Goal: Complete application form

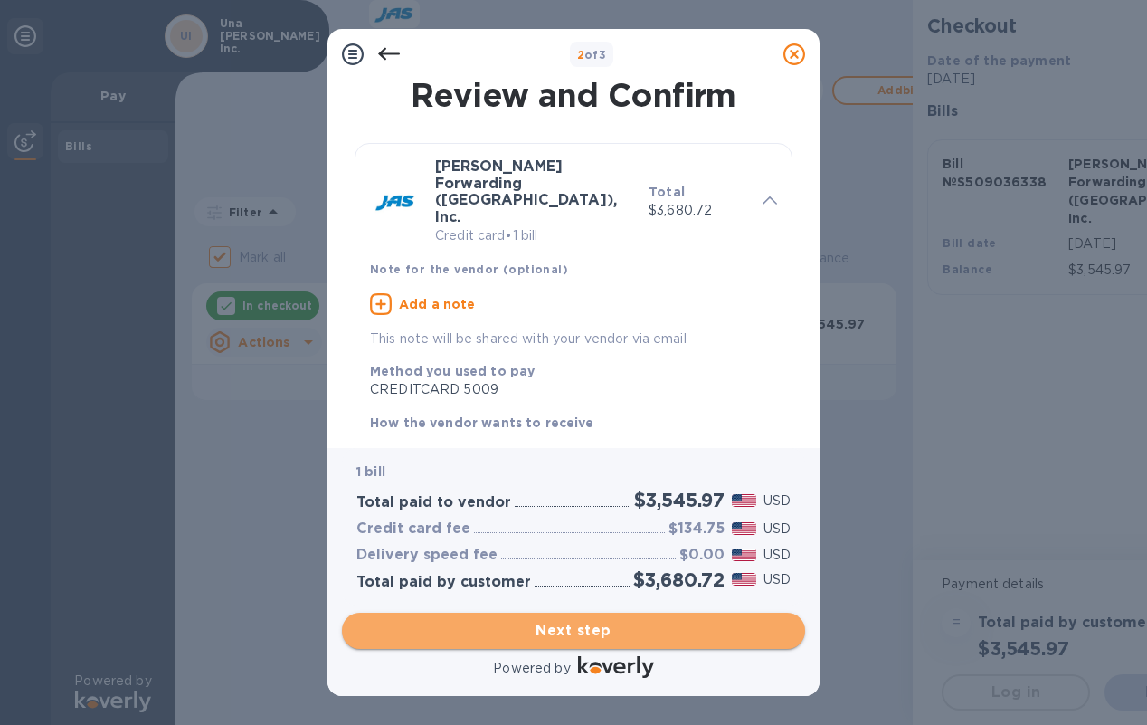
click at [579, 627] on span "Next step" at bounding box center [573, 631] width 434 height 22
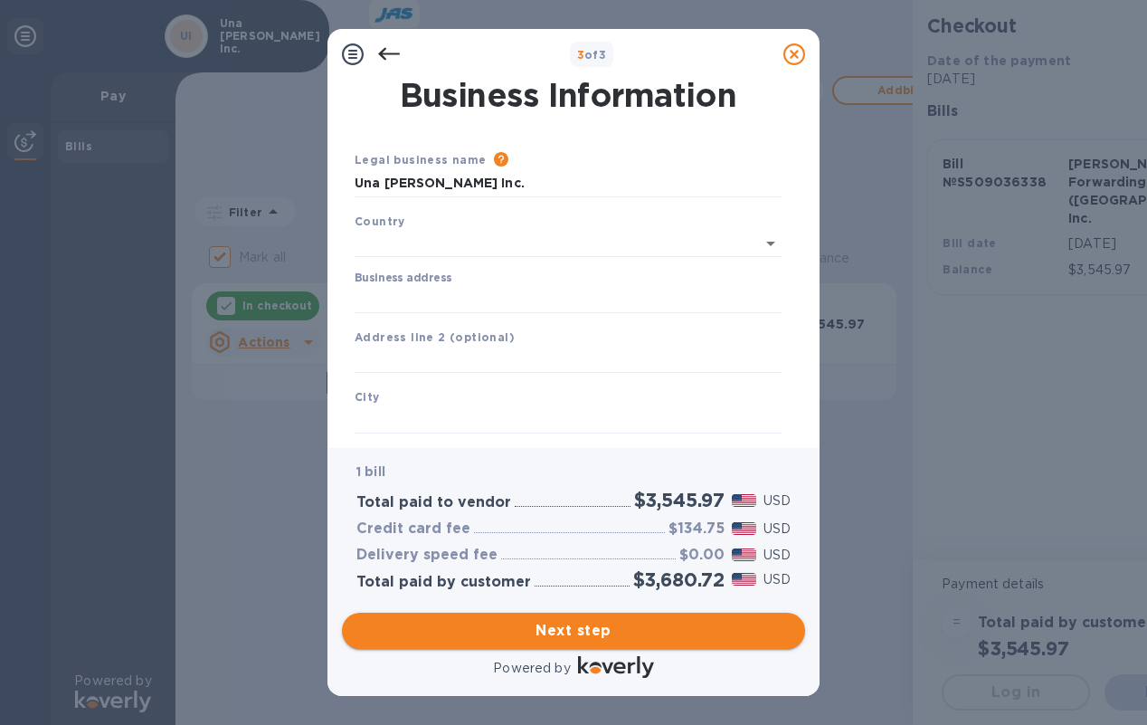
type input "[GEOGRAPHIC_DATA]"
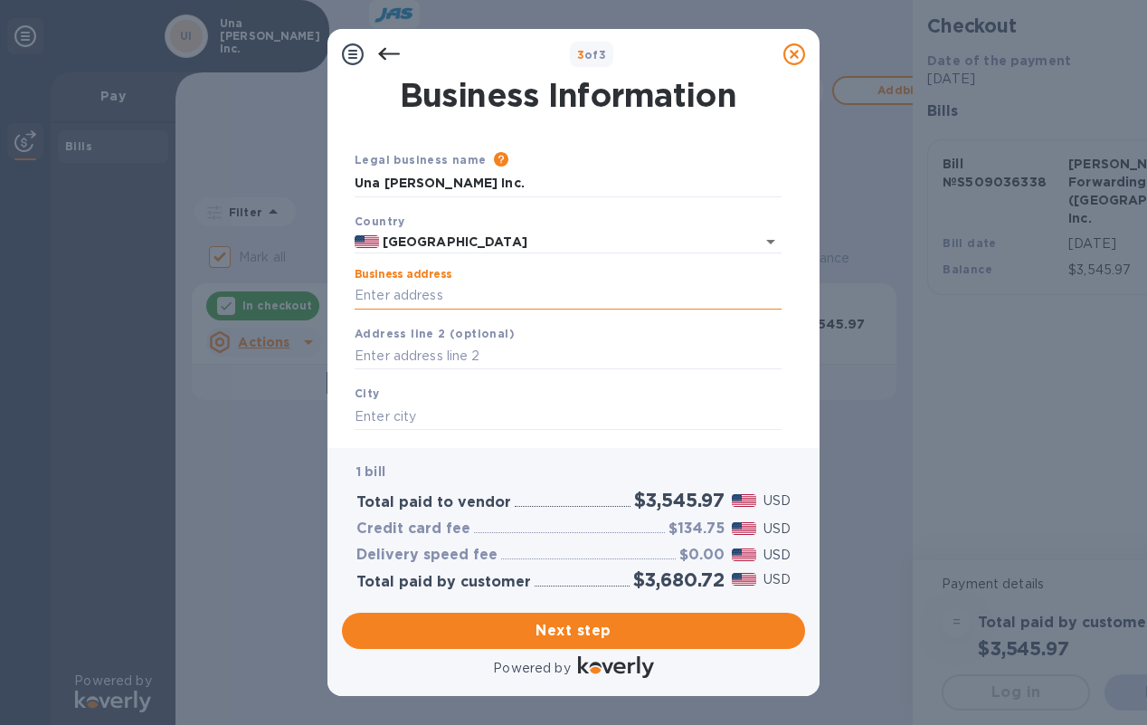
click at [413, 293] on input "Business address" at bounding box center [568, 295] width 427 height 27
type input "800 North La Cienega"
click at [424, 416] on input "text" at bounding box center [568, 416] width 427 height 27
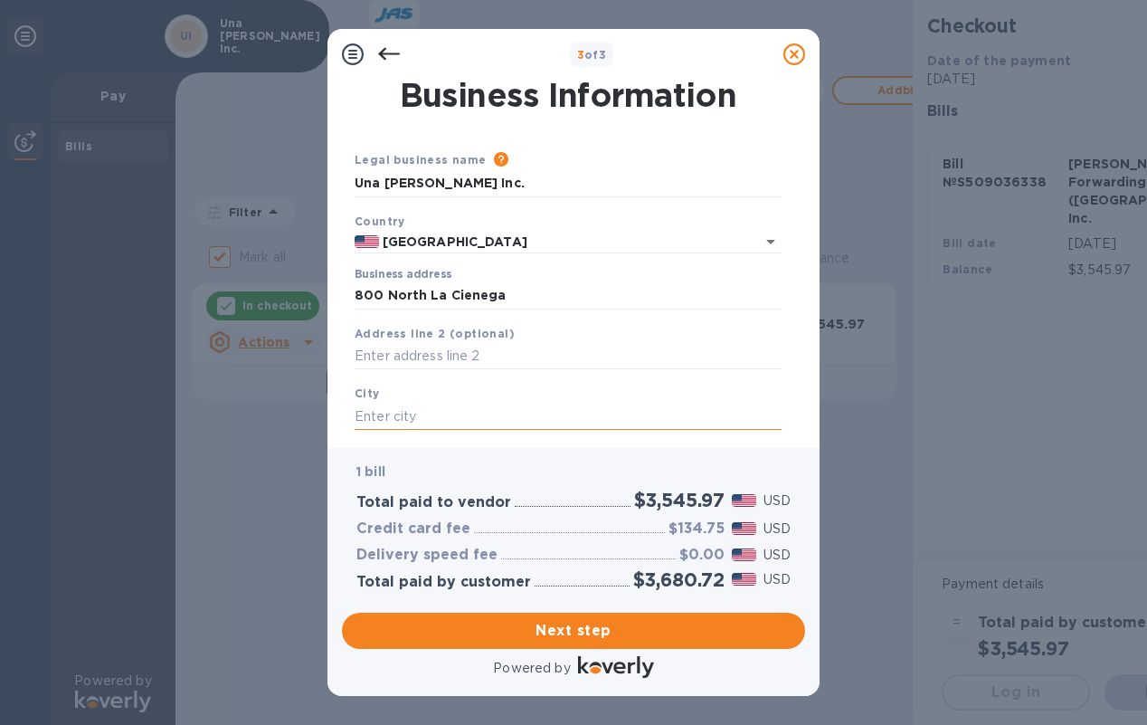
type input "S"
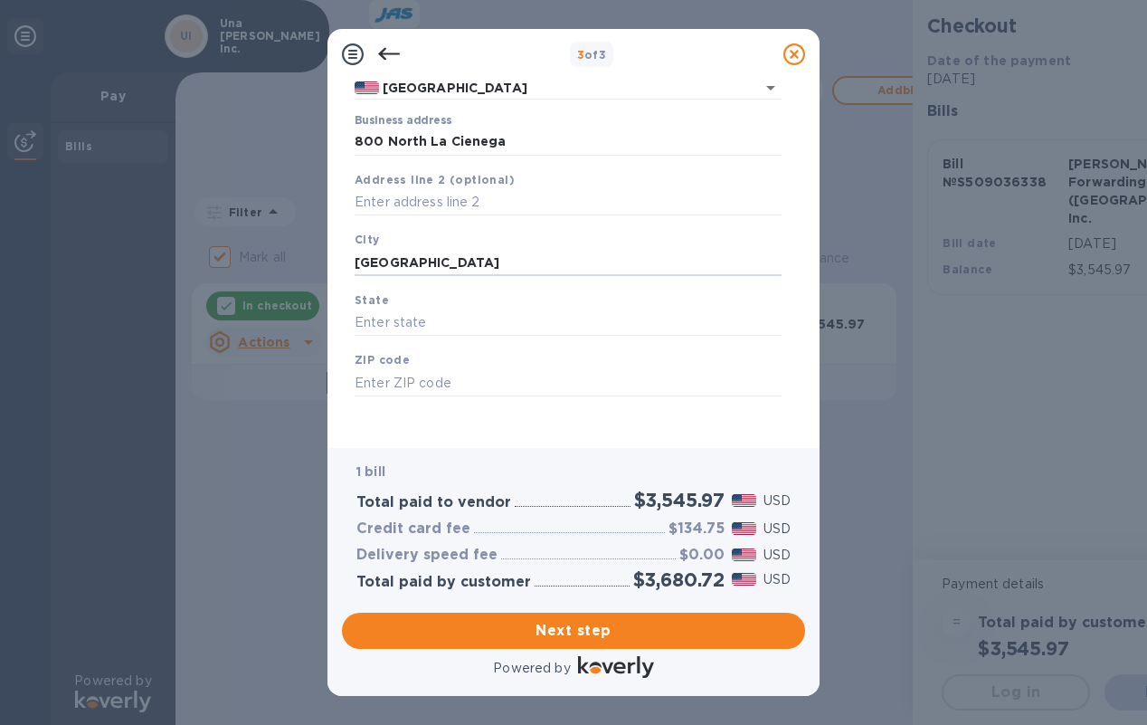
scroll to position [162, 0]
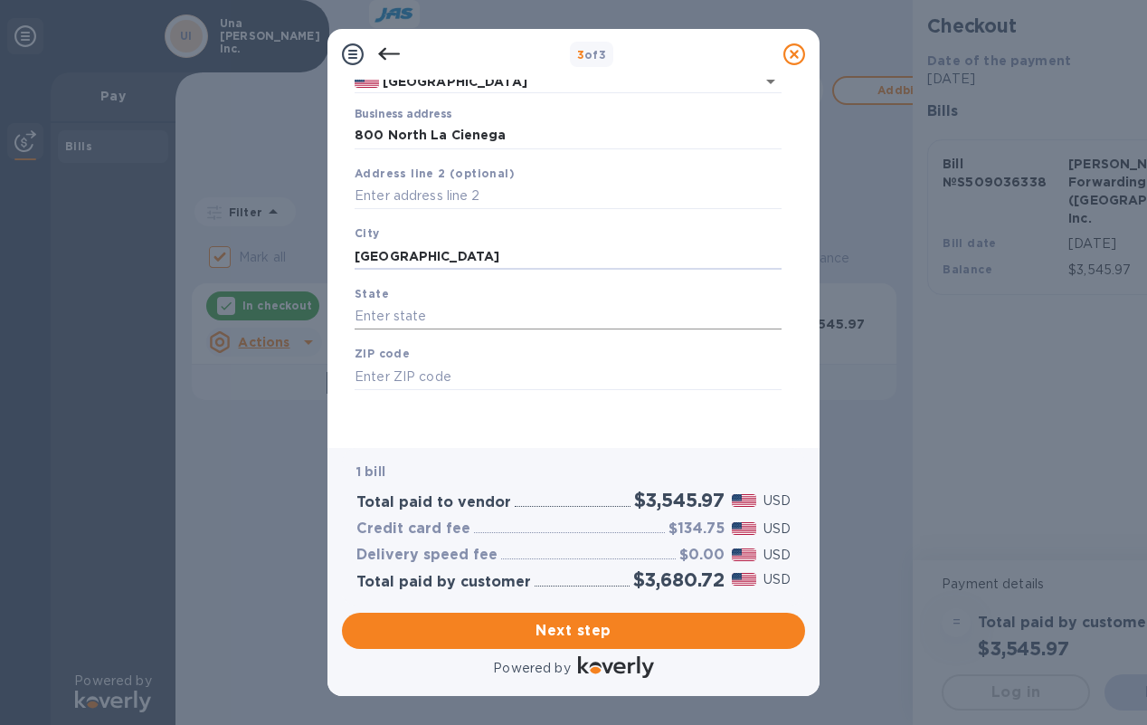
type input "[GEOGRAPHIC_DATA]"
click at [386, 317] on input "text" at bounding box center [568, 316] width 427 height 27
type input "CA"
click at [395, 375] on input "text" at bounding box center [568, 376] width 427 height 27
type input "90069"
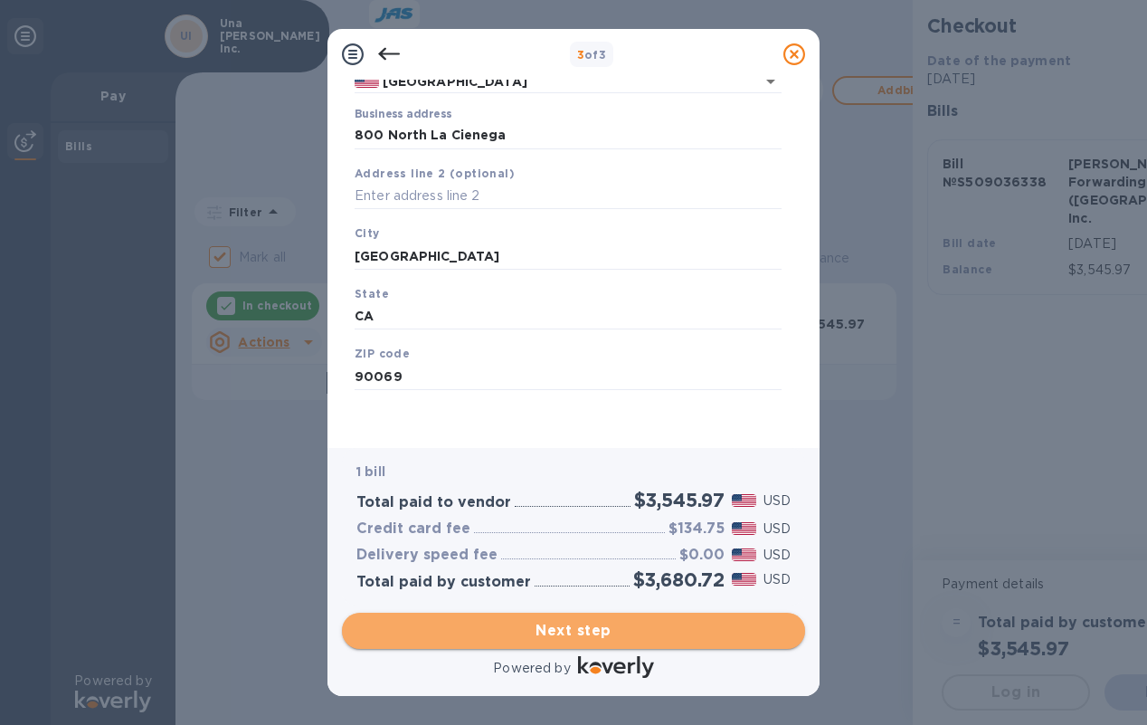
click at [591, 625] on span "Next step" at bounding box center [573, 631] width 434 height 22
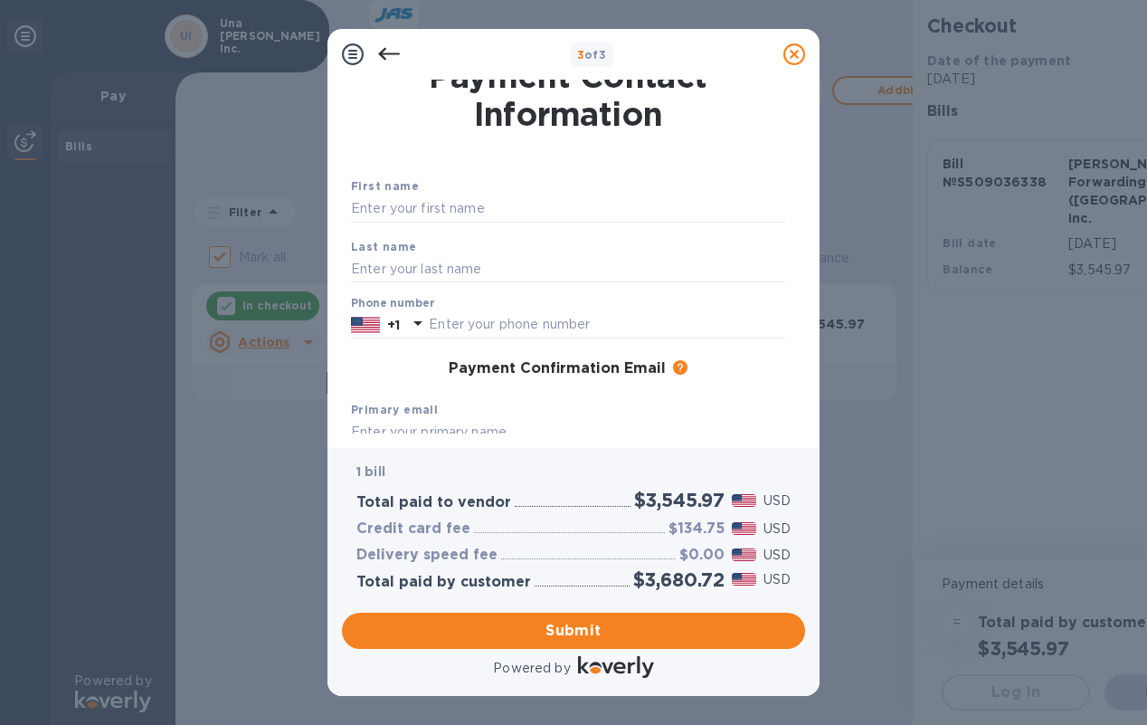
scroll to position [15, 0]
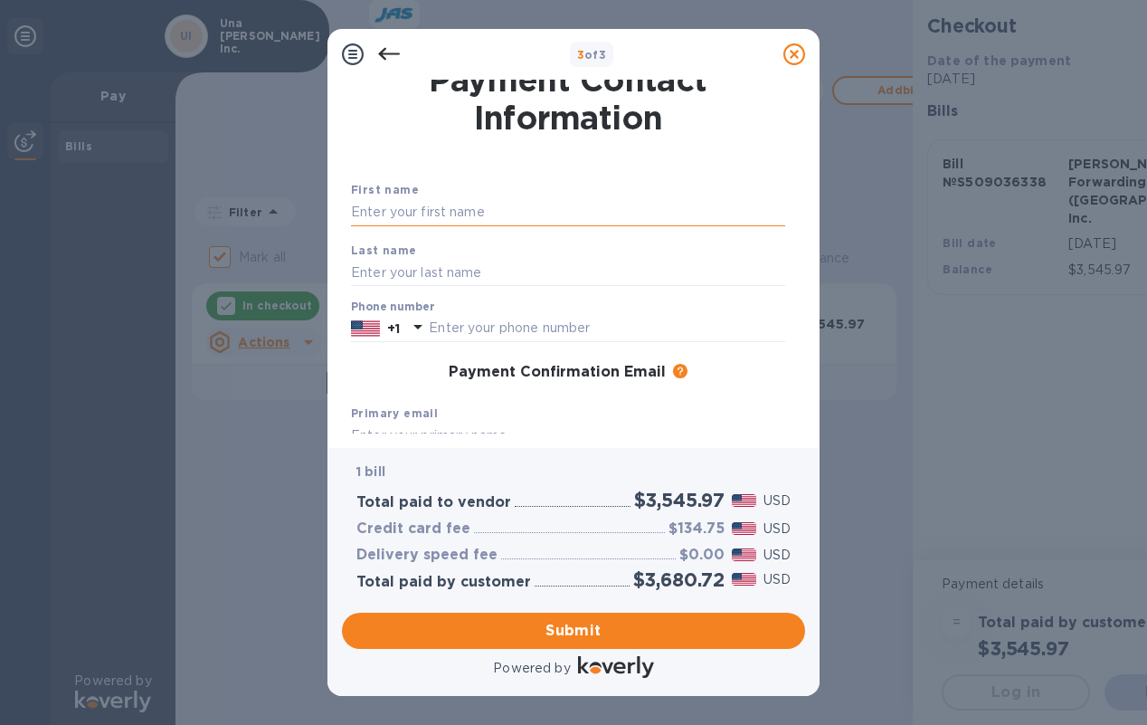
click at [460, 219] on input "text" at bounding box center [568, 212] width 434 height 27
type input "Una"
click at [368, 274] on input "text" at bounding box center [568, 272] width 434 height 27
type input "[PERSON_NAME]"
click at [639, 325] on input "text" at bounding box center [607, 328] width 356 height 27
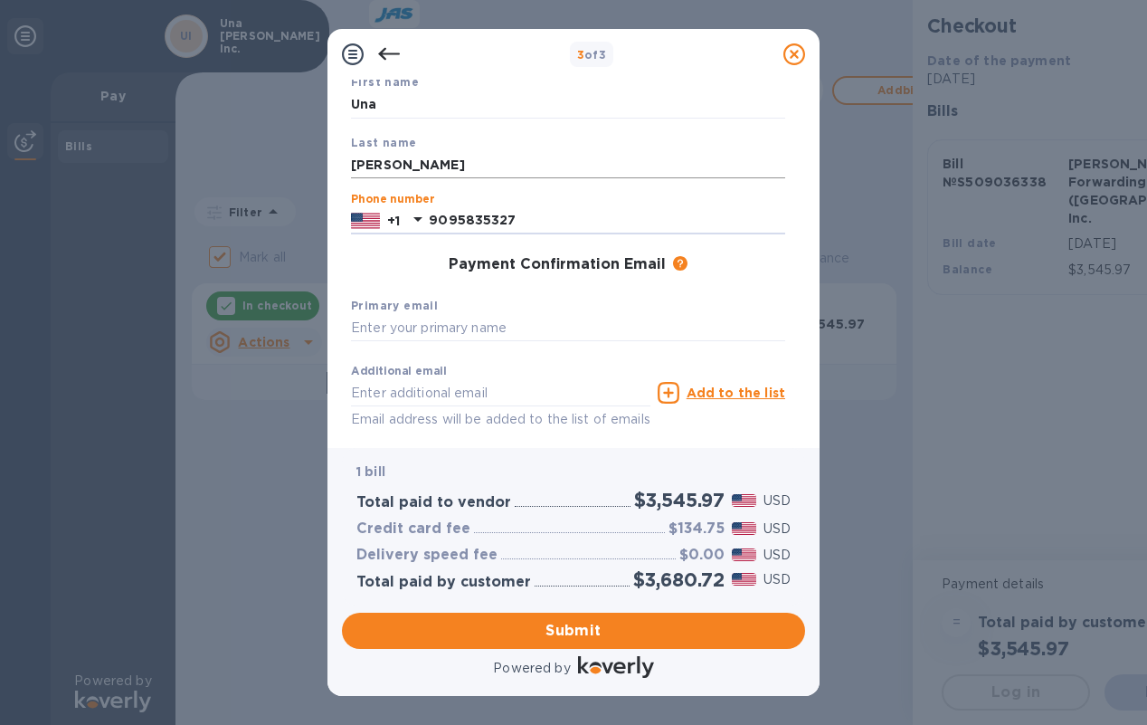
scroll to position [136, 0]
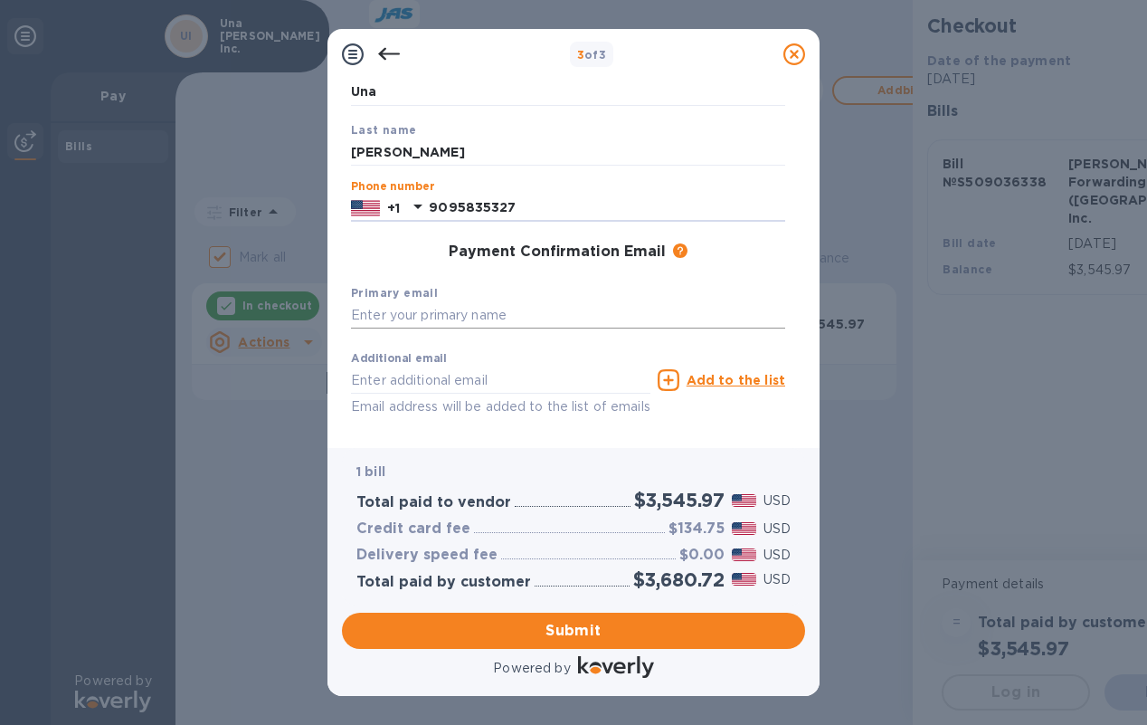
type input "9095835327"
click at [463, 314] on input "text" at bounding box center [568, 315] width 434 height 27
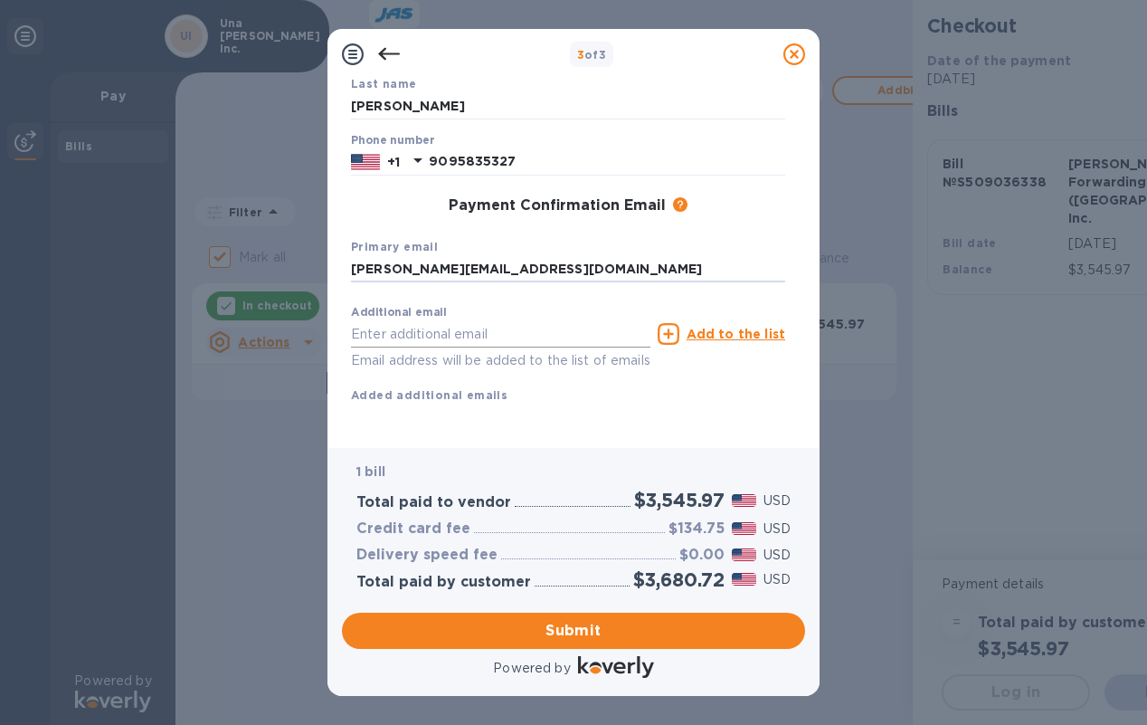
scroll to position [204, 0]
type input "[PERSON_NAME][EMAIL_ADDRESS][DOMAIN_NAME]"
click at [569, 630] on span "Submit" at bounding box center [573, 631] width 434 height 22
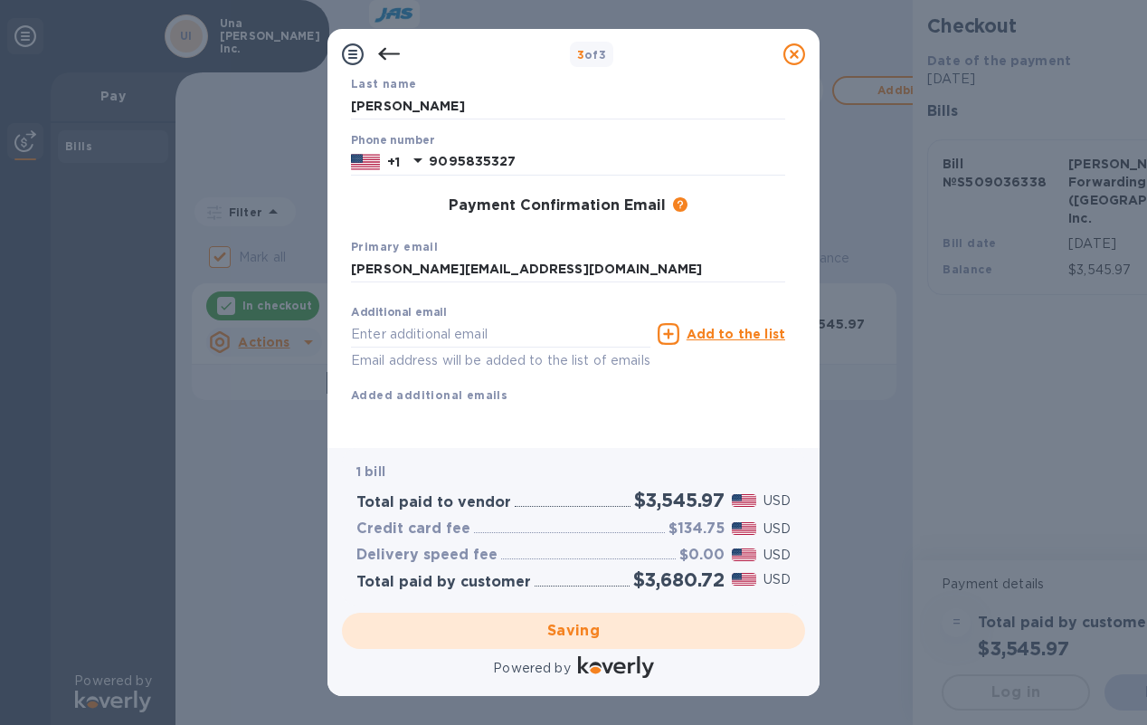
checkbox input "false"
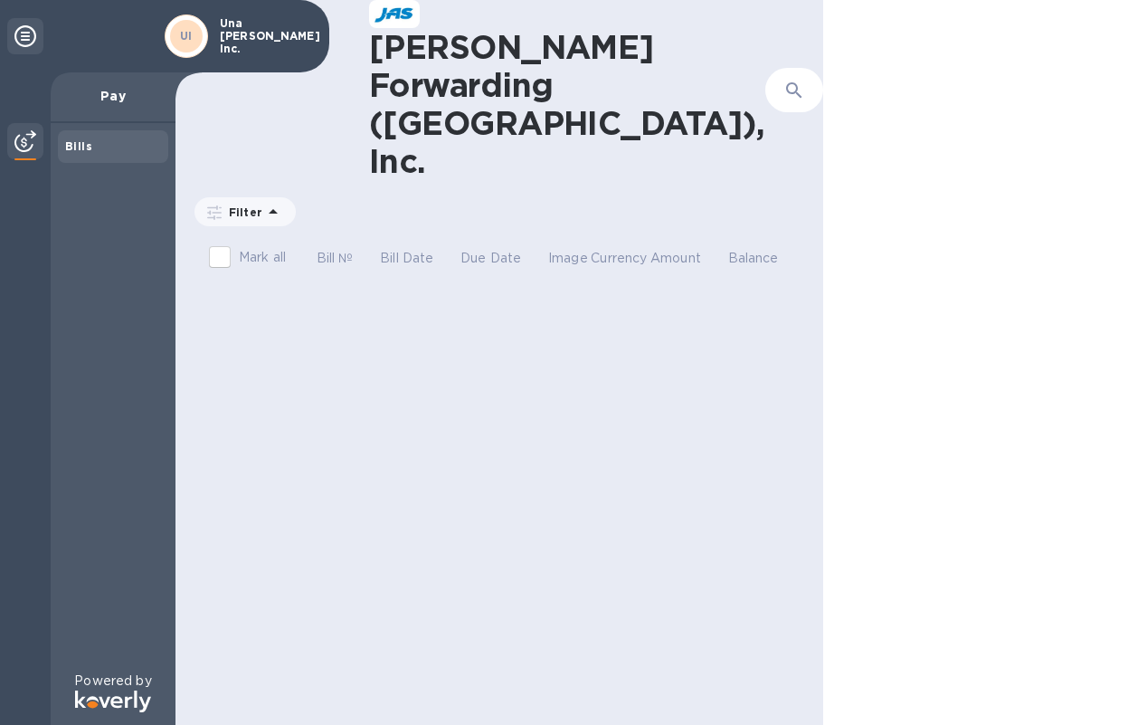
click at [679, 340] on div "[PERSON_NAME] Forwarding ([GEOGRAPHIC_DATA]), Inc. ​ Add bill Filter Amount Mar…" at bounding box center [500, 362] width 648 height 725
